Goal: Task Accomplishment & Management: Complete application form

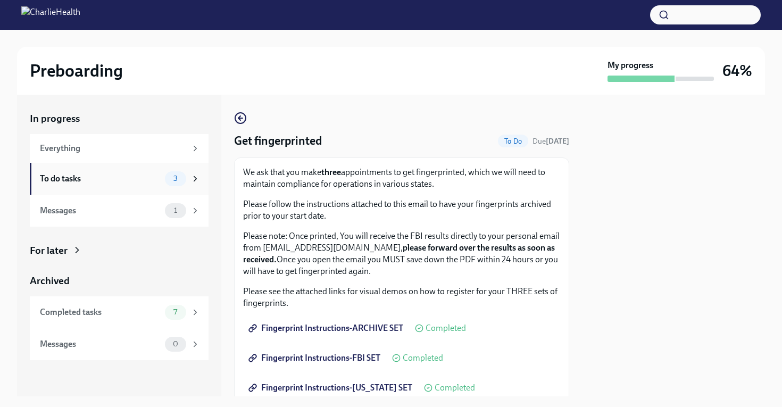
click at [71, 176] on div "To do tasks" at bounding box center [100, 179] width 121 height 12
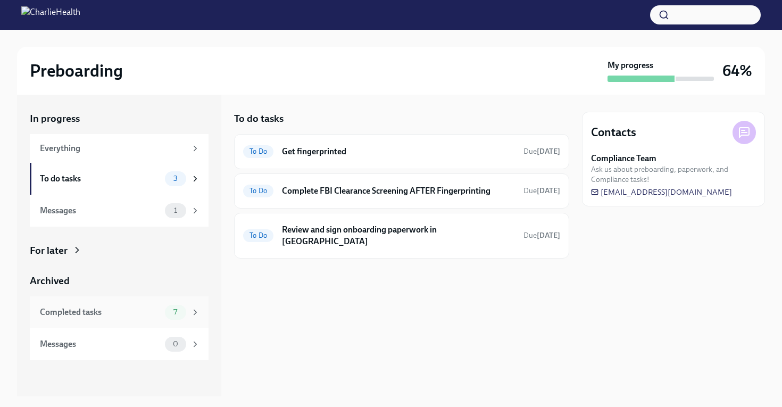
click at [134, 311] on div "Completed tasks" at bounding box center [100, 312] width 121 height 12
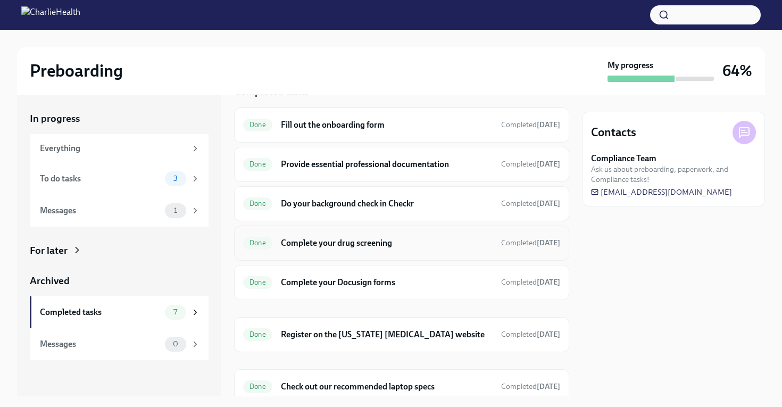
scroll to position [68, 0]
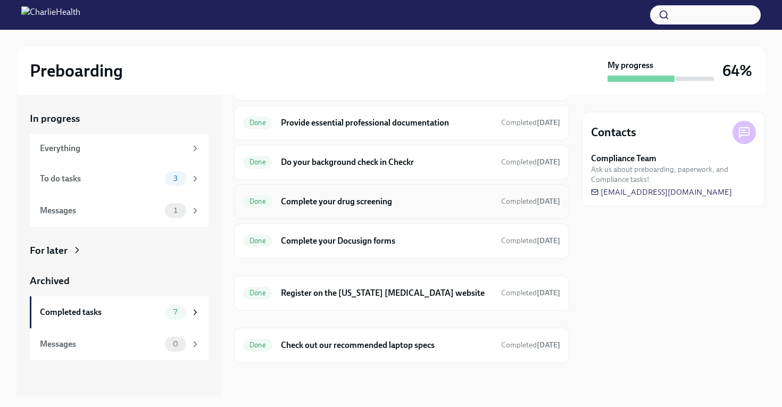
click at [339, 200] on h6 "Complete your drug screening" at bounding box center [387, 202] width 212 height 12
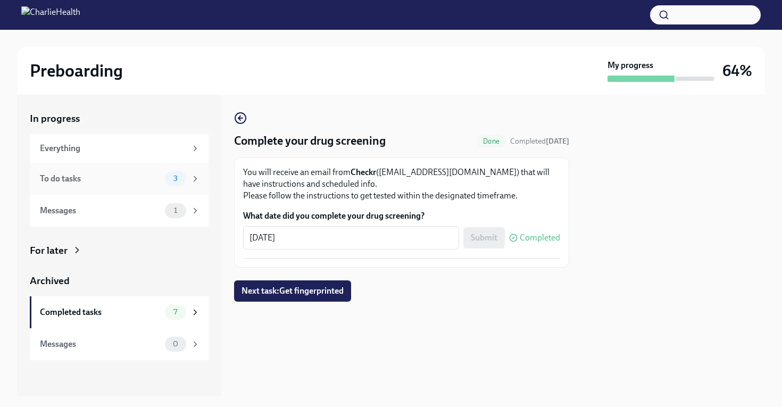
click at [66, 176] on div "To do tasks" at bounding box center [100, 179] width 121 height 12
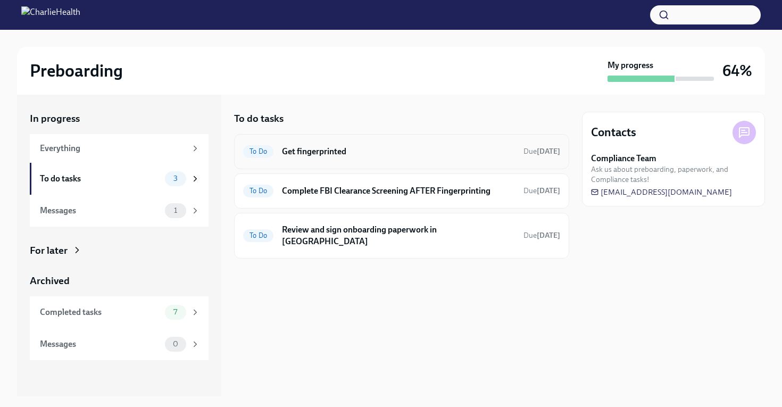
click at [308, 152] on h6 "Get fingerprinted" at bounding box center [398, 152] width 233 height 12
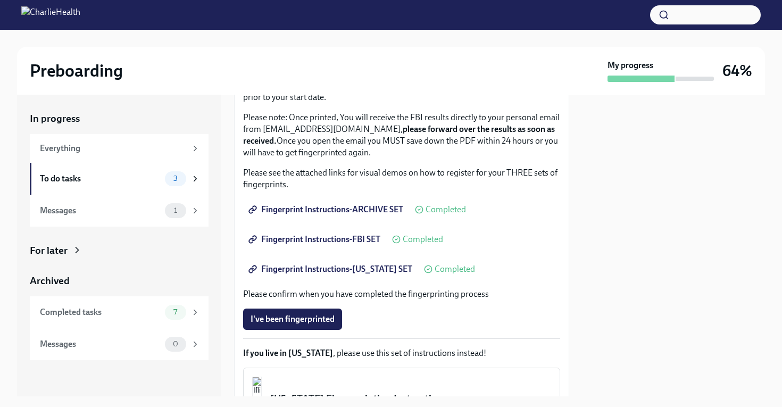
scroll to position [120, 0]
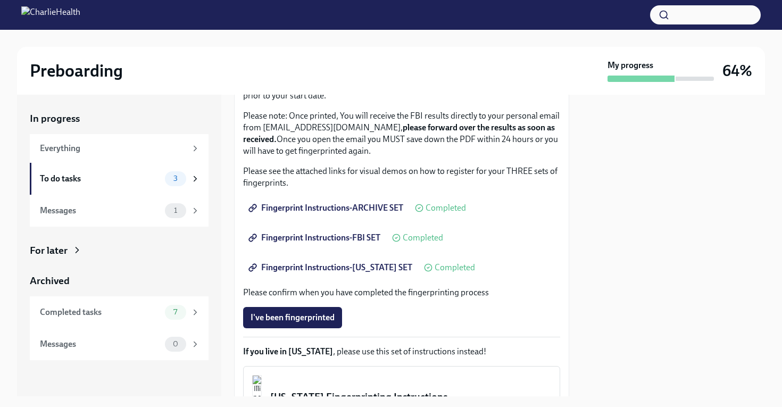
click at [322, 212] on span "Fingerprint Instructions-ARCHIVE SET" at bounding box center [327, 208] width 153 height 11
click at [310, 237] on span "Fingerprint Instructions-FBI SET" at bounding box center [316, 238] width 130 height 11
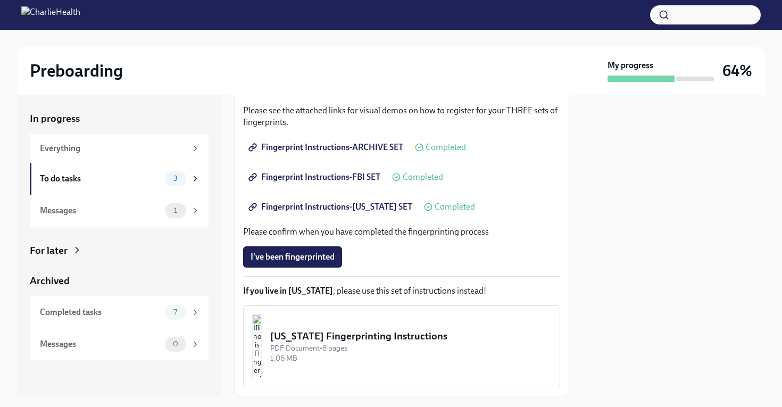
scroll to position [184, 0]
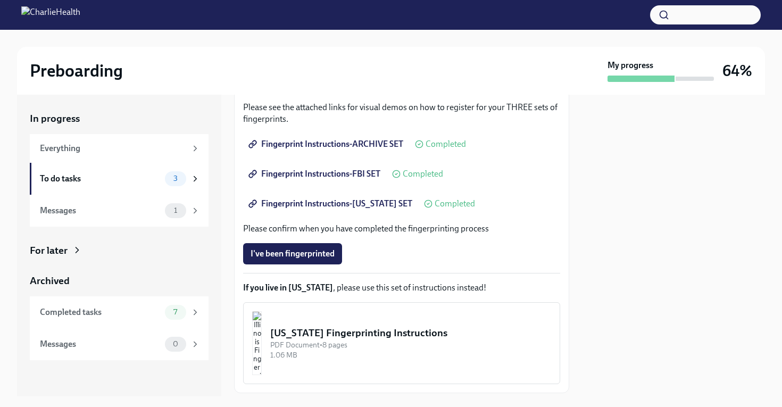
click at [312, 205] on span "Fingerprint Instructions-[US_STATE] SET" at bounding box center [332, 203] width 162 height 11
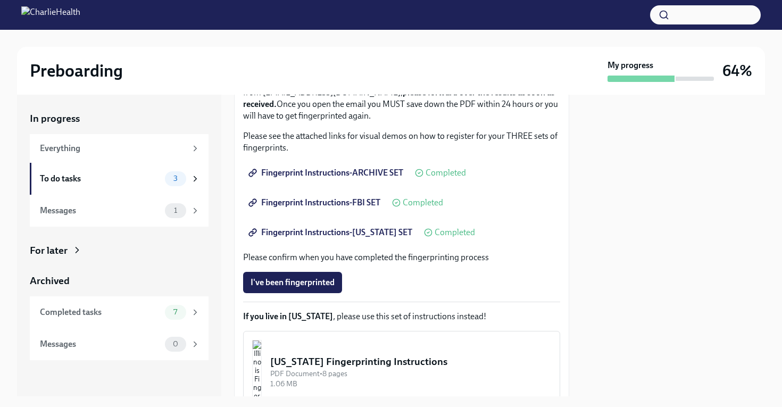
scroll to position [0, 0]
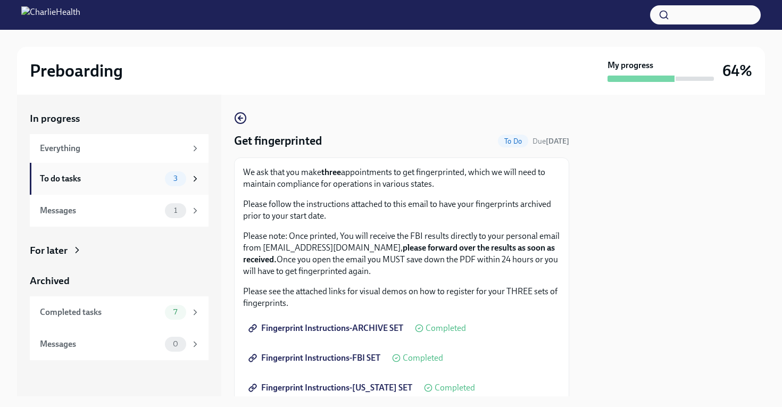
click at [46, 179] on div "To do tasks" at bounding box center [100, 179] width 121 height 12
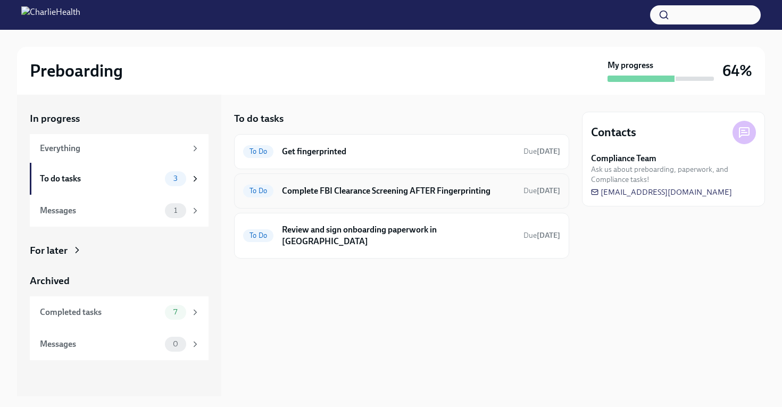
click at [317, 192] on h6 "Complete FBI Clearance Screening AFTER Fingerprinting" at bounding box center [398, 191] width 233 height 12
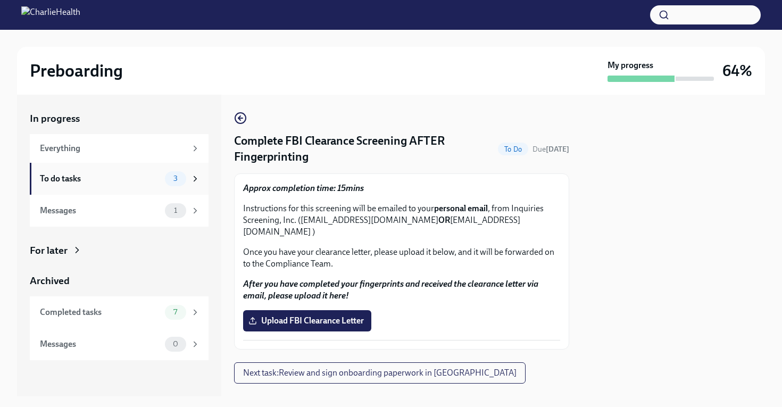
click at [62, 174] on div "To do tasks" at bounding box center [100, 179] width 121 height 12
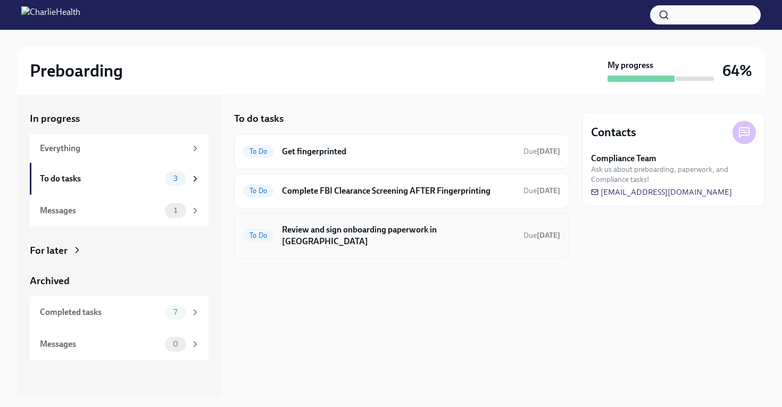
click at [359, 229] on h6 "Review and sign onboarding paperwork in [GEOGRAPHIC_DATA]" at bounding box center [398, 235] width 233 height 23
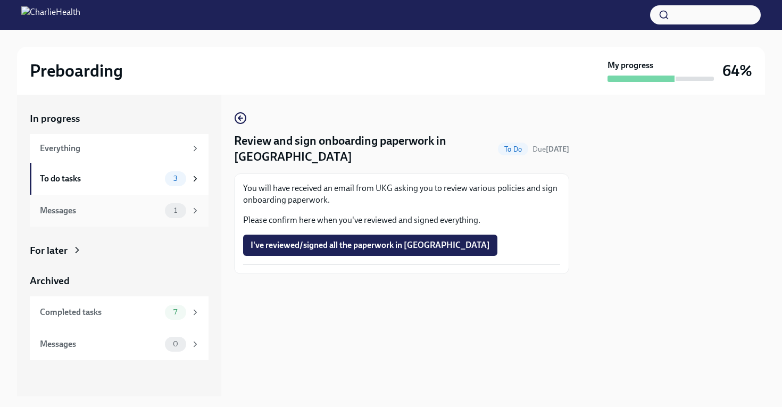
click at [94, 206] on div "Messages" at bounding box center [100, 211] width 121 height 12
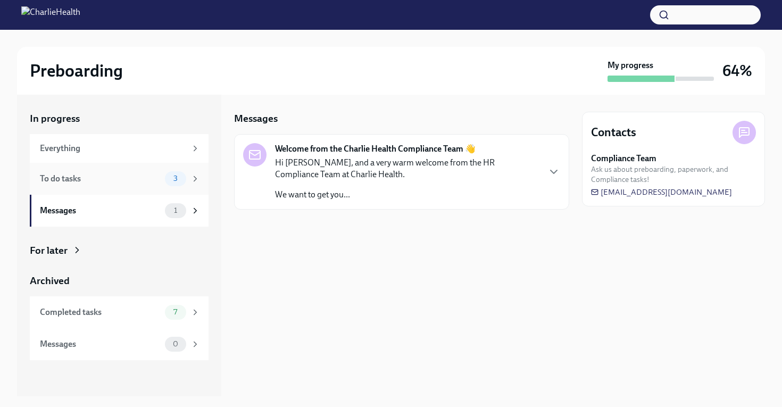
click at [82, 176] on div "To do tasks" at bounding box center [100, 179] width 121 height 12
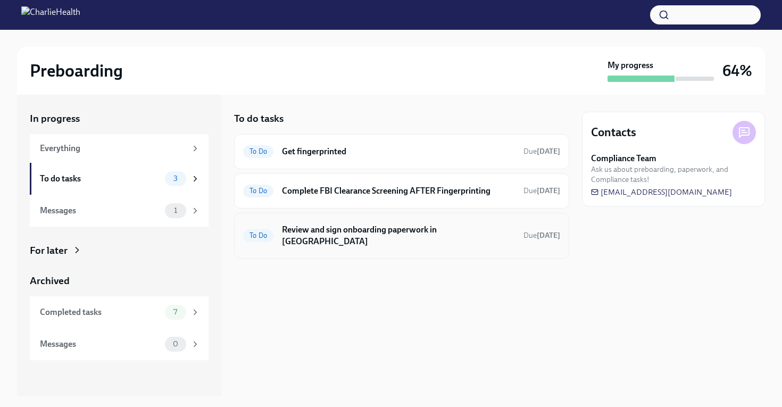
click at [350, 234] on h6 "Review and sign onboarding paperwork in [GEOGRAPHIC_DATA]" at bounding box center [398, 235] width 233 height 23
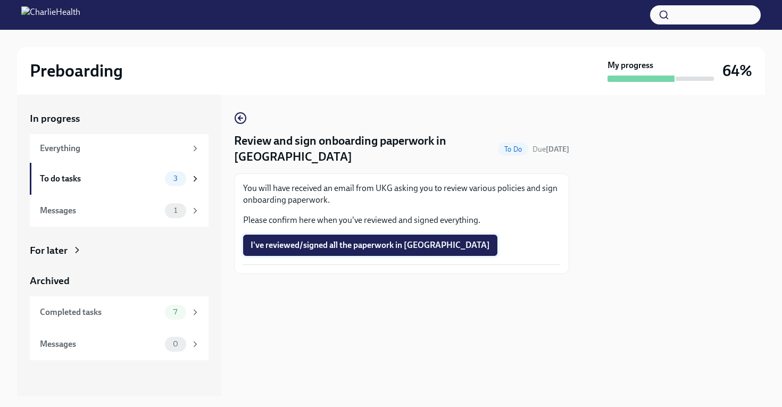
click at [328, 240] on span "I've reviewed/signed all the paperwork in [GEOGRAPHIC_DATA]" at bounding box center [370, 245] width 239 height 11
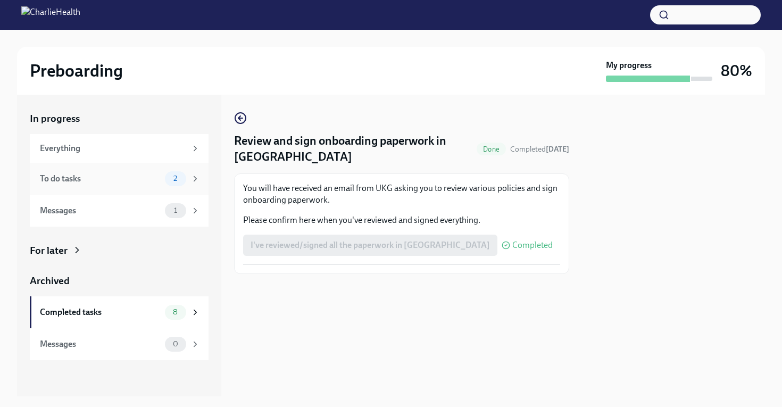
click at [87, 177] on div "To do tasks" at bounding box center [100, 179] width 121 height 12
